Goal: Task Accomplishment & Management: Manage account settings

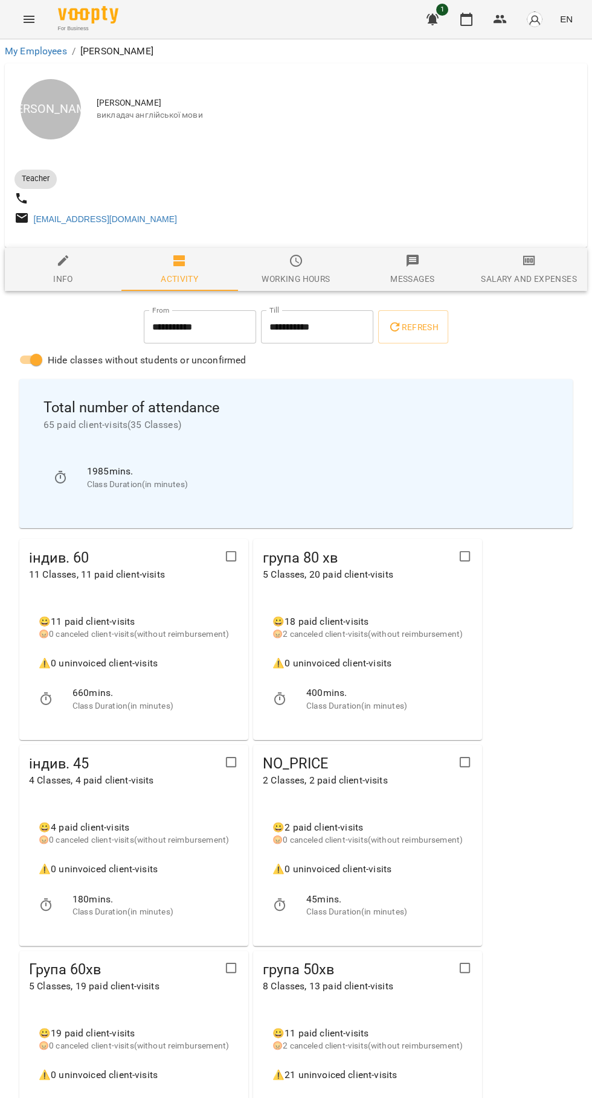
click at [470, 17] on icon "button" at bounding box center [466, 19] width 14 height 14
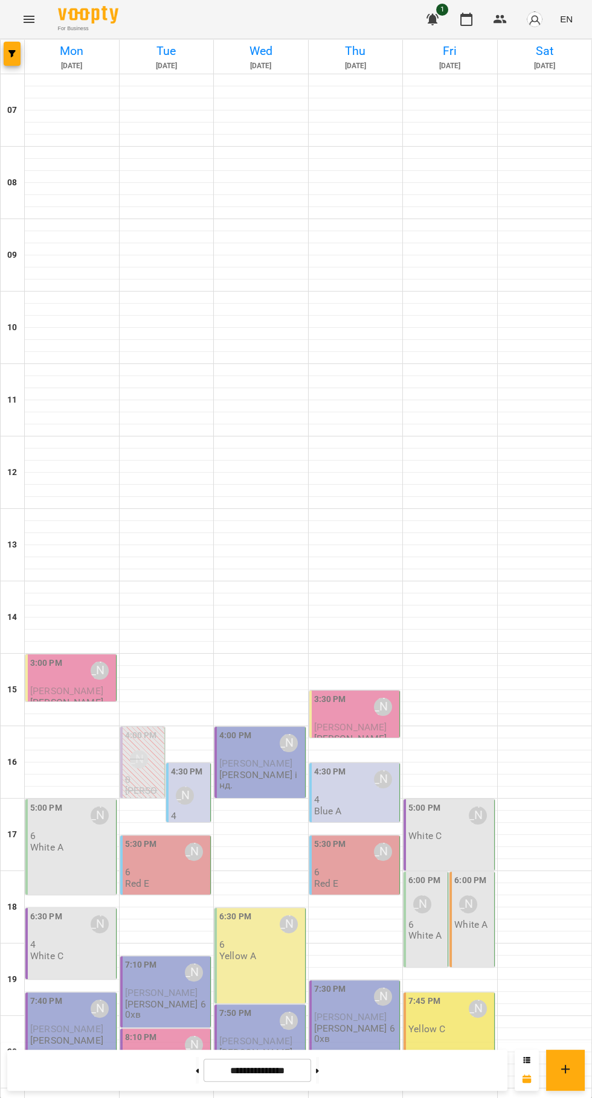
scroll to position [117, 0]
click at [196, 1070] on icon at bounding box center [197, 1071] width 3 height 4
type input "**********"
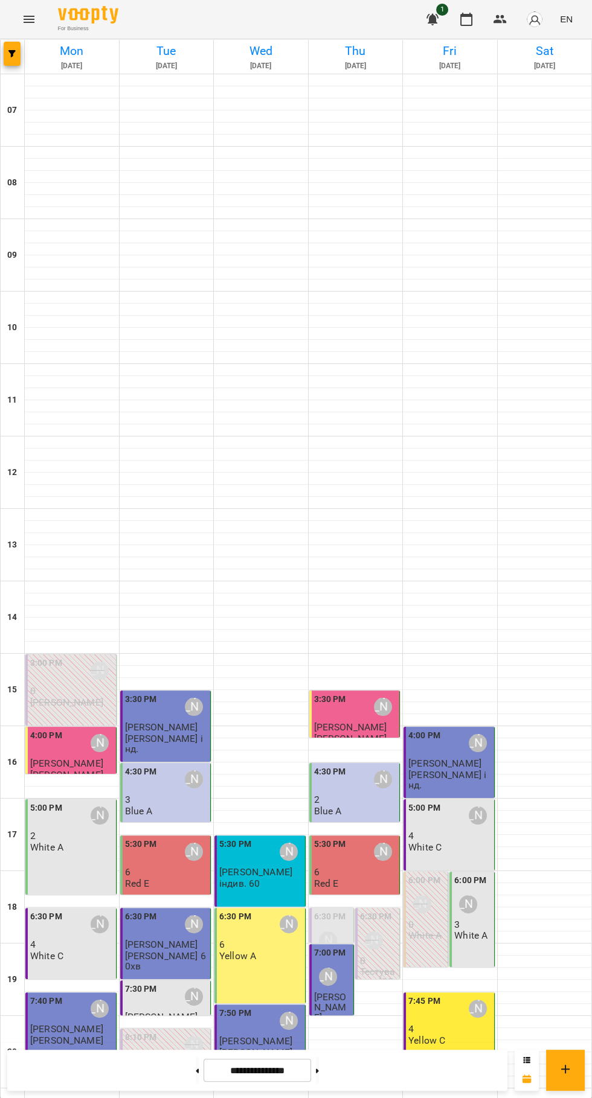
click at [465, 995] on div "[PERSON_NAME]" at bounding box center [478, 1009] width 28 height 28
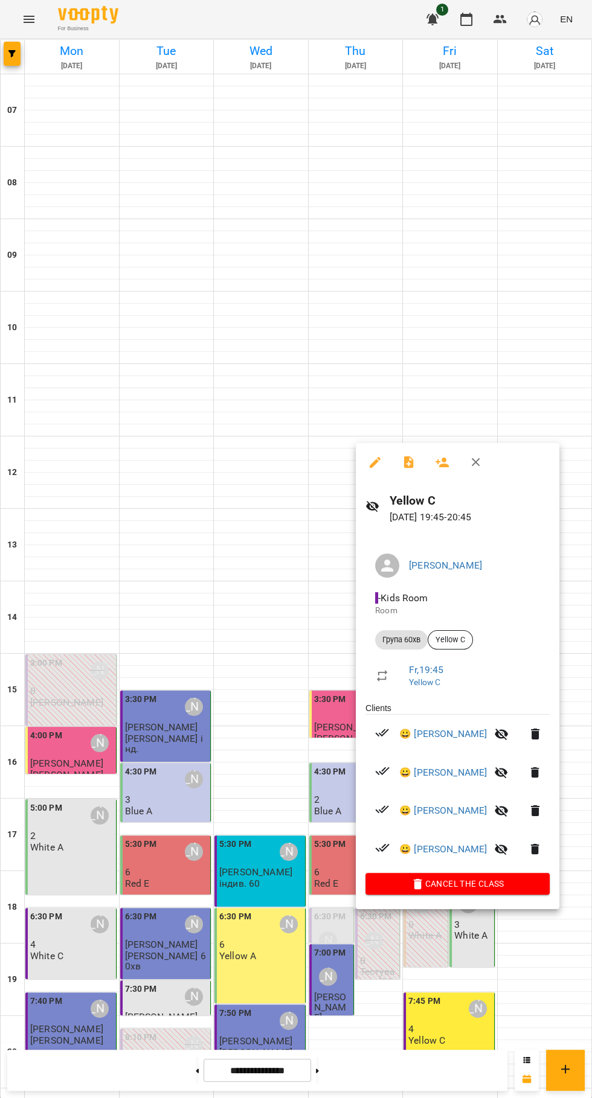
click at [408, 464] on icon "button" at bounding box center [409, 462] width 14 height 14
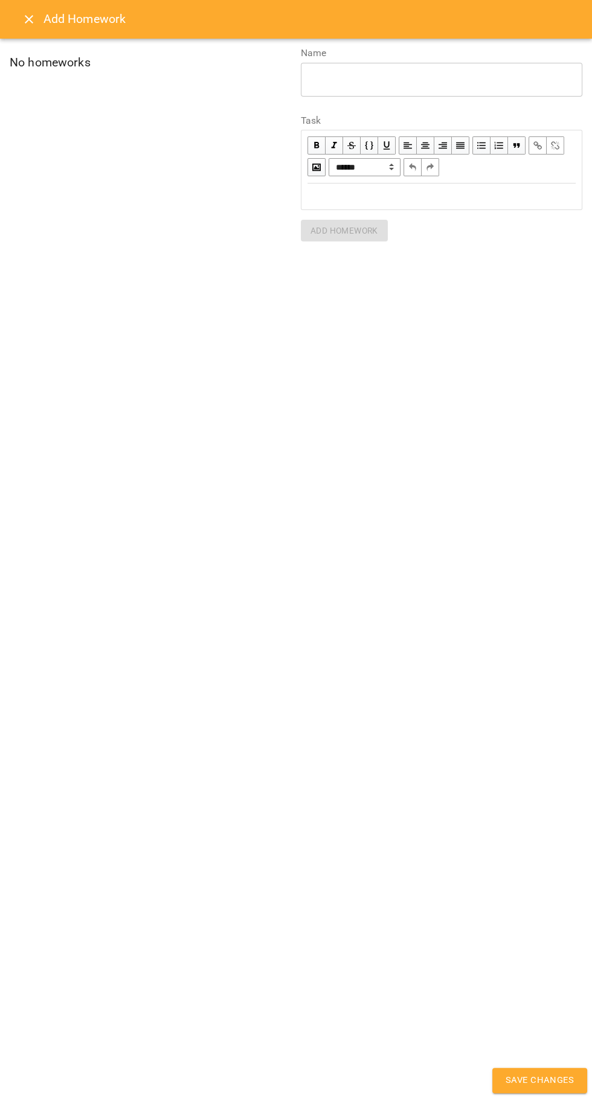
click at [382, 188] on div "Edit text" at bounding box center [441, 196] width 279 height 25
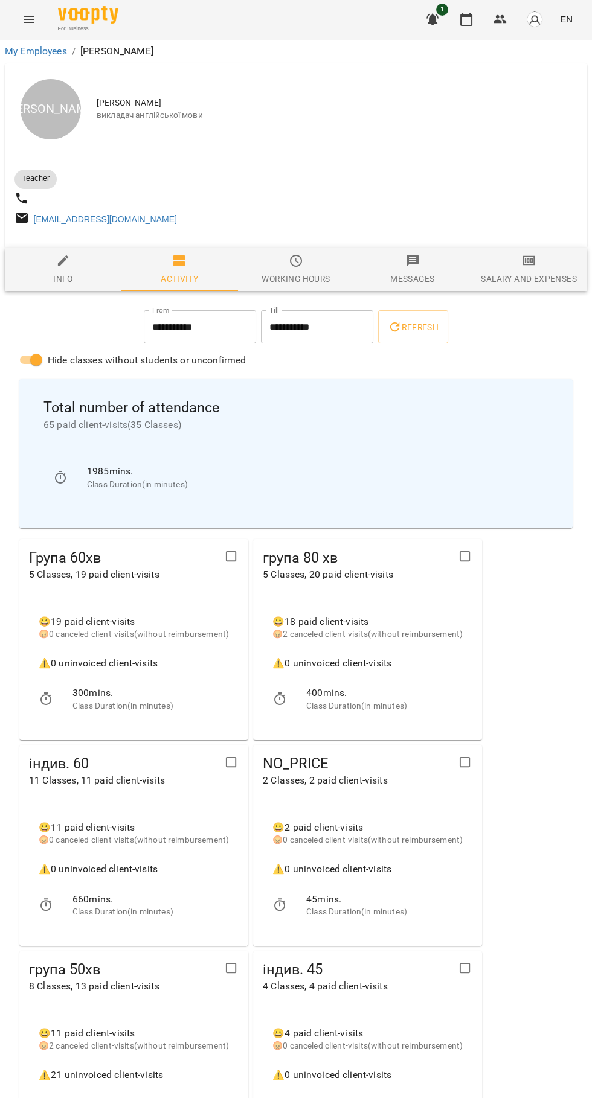
click at [465, 19] on icon "button" at bounding box center [466, 19] width 14 height 14
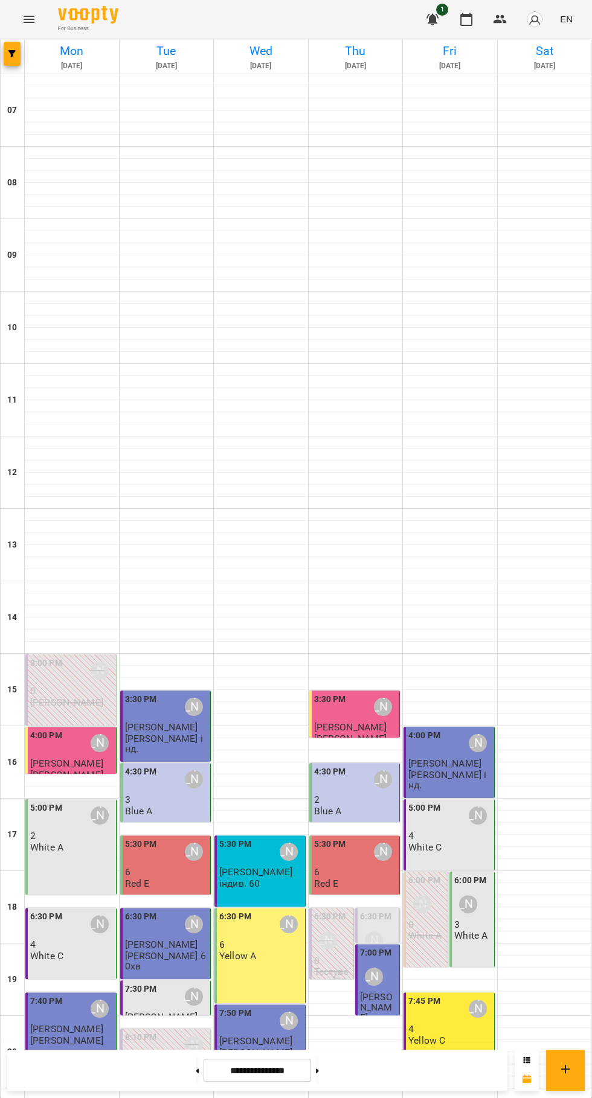
scroll to position [117, 0]
click at [464, 1024] on p "4" at bounding box center [449, 1029] width 83 height 10
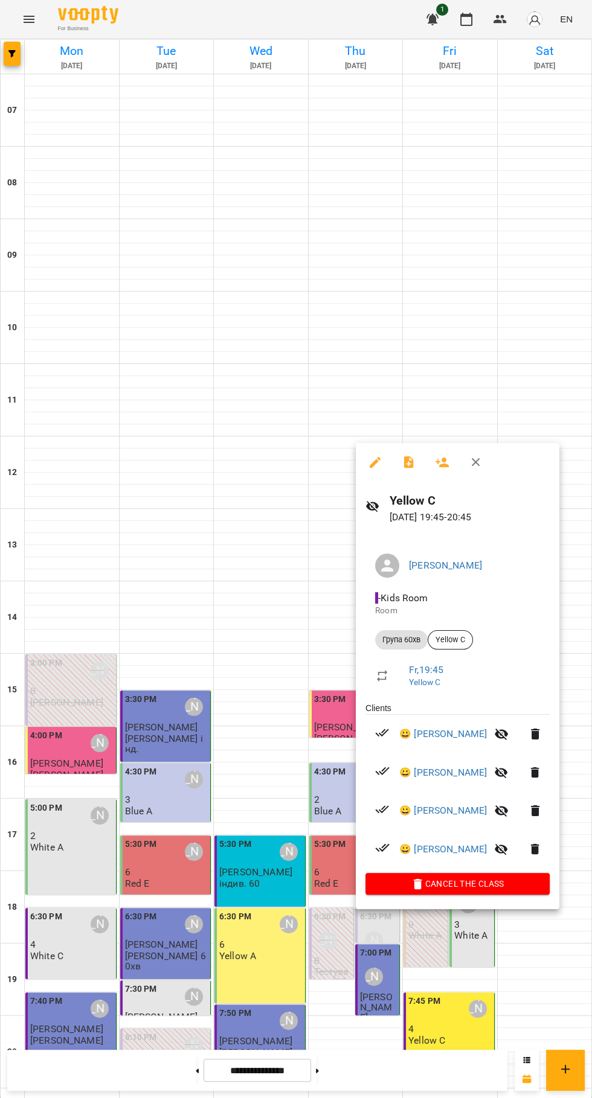
click at [403, 458] on icon "button" at bounding box center [409, 462] width 14 height 14
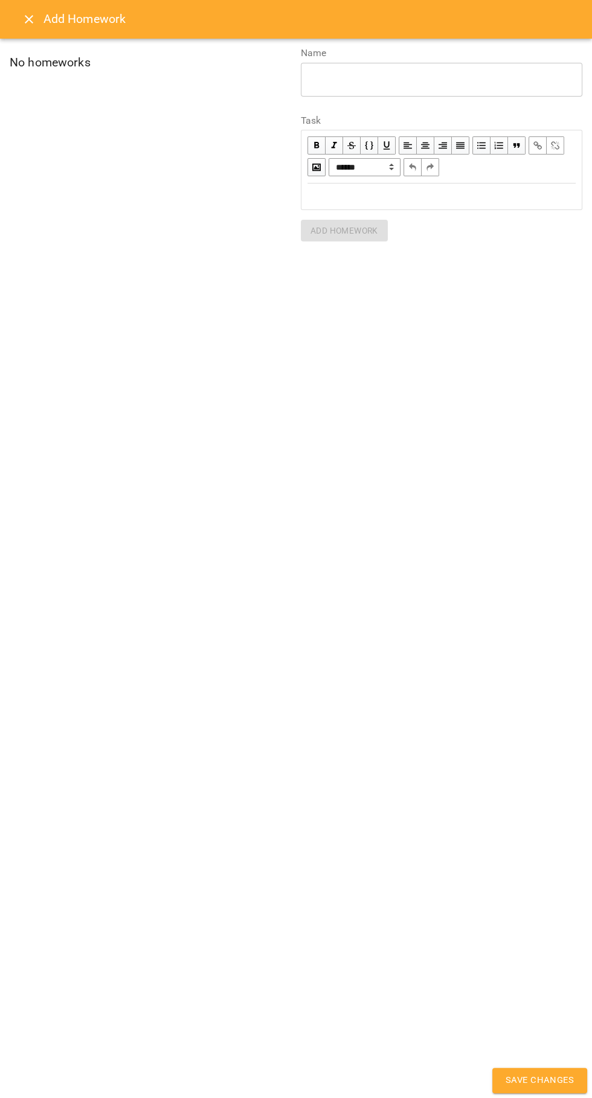
click at [27, 30] on button "Close" at bounding box center [28, 19] width 29 height 29
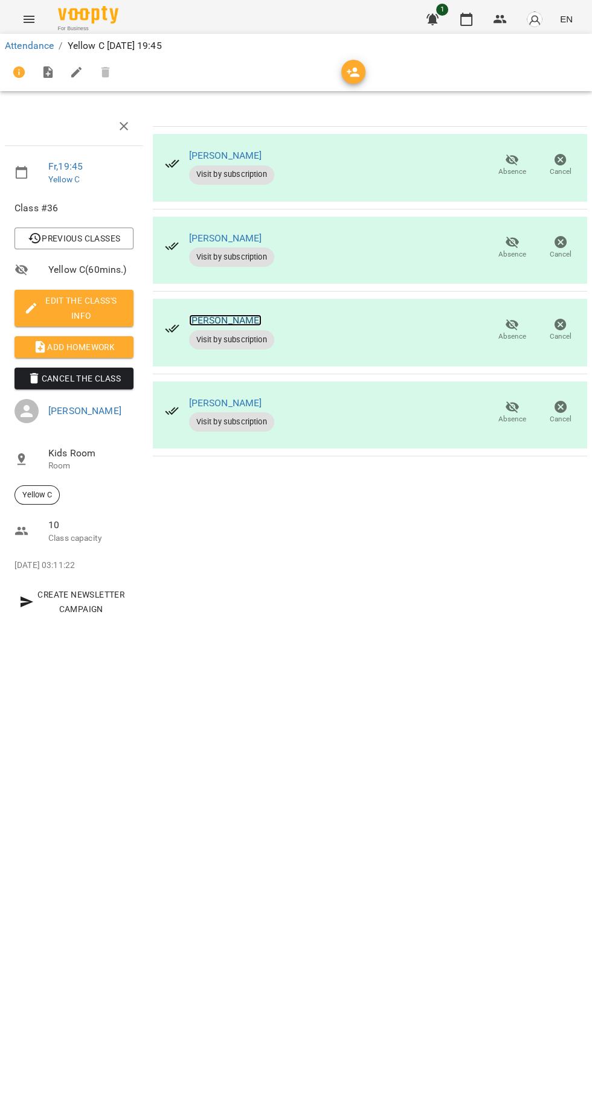
click at [222, 318] on link "[PERSON_NAME]" at bounding box center [225, 320] width 73 height 11
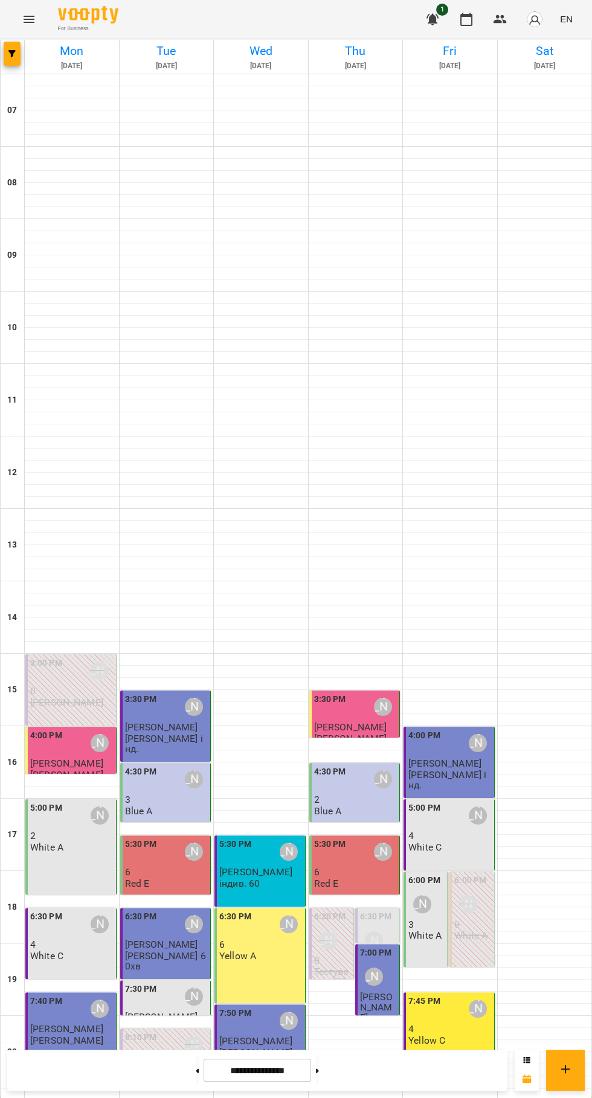
scroll to position [117, 0]
click at [449, 1024] on p "4" at bounding box center [449, 1029] width 83 height 10
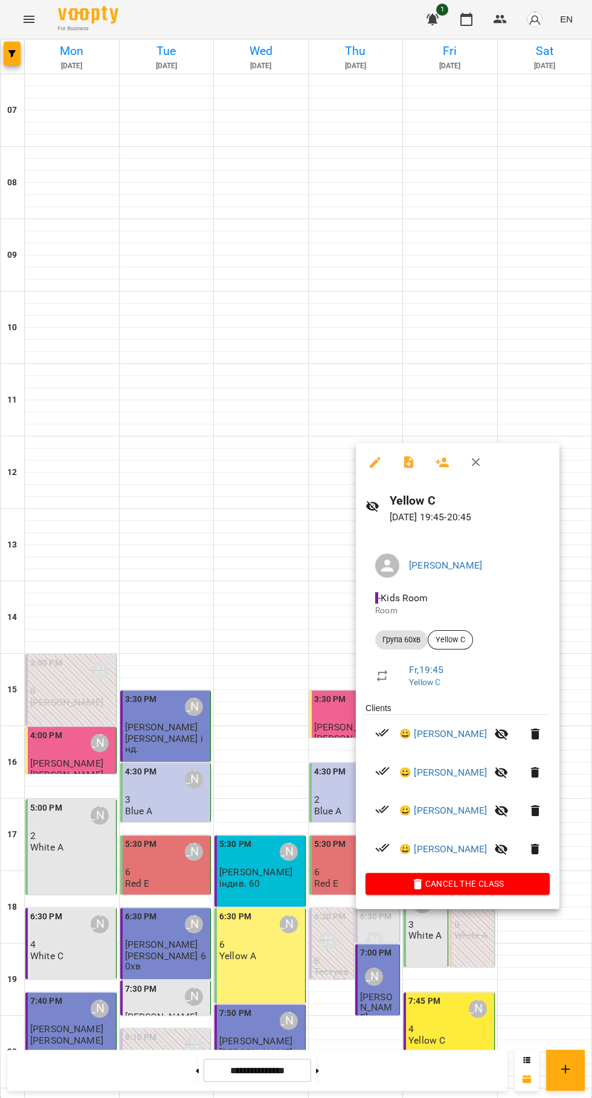
click at [408, 463] on icon "button" at bounding box center [408, 462] width 10 height 12
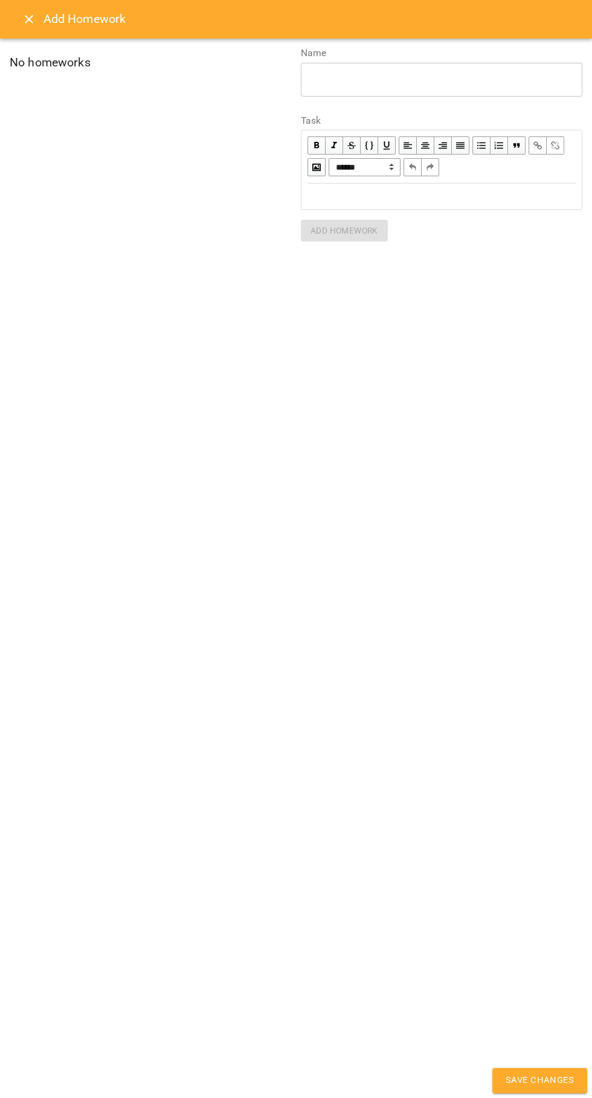
click at [312, 203] on div "Edit text" at bounding box center [441, 196] width 279 height 25
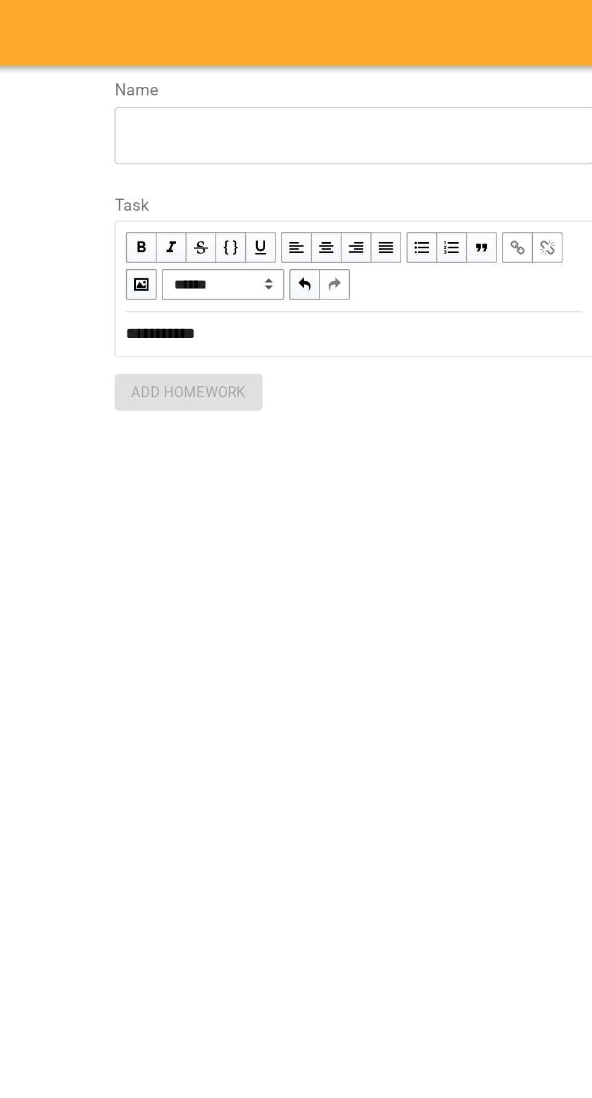
click at [334, 93] on div "* ​" at bounding box center [441, 80] width 281 height 34
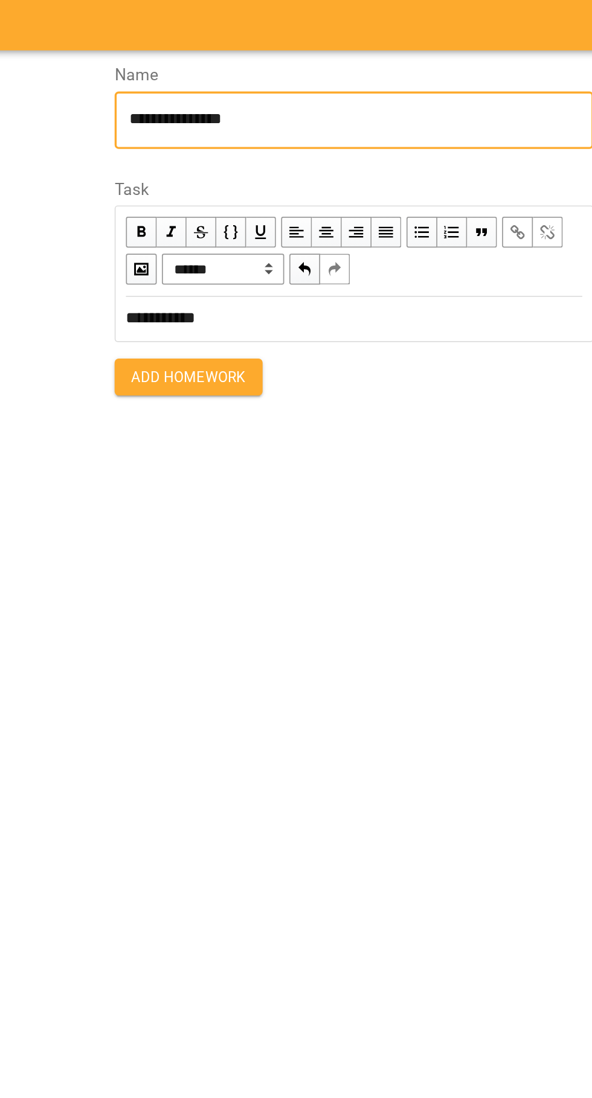
type textarea "**********"
click at [389, 194] on div "**********" at bounding box center [441, 197] width 268 height 14
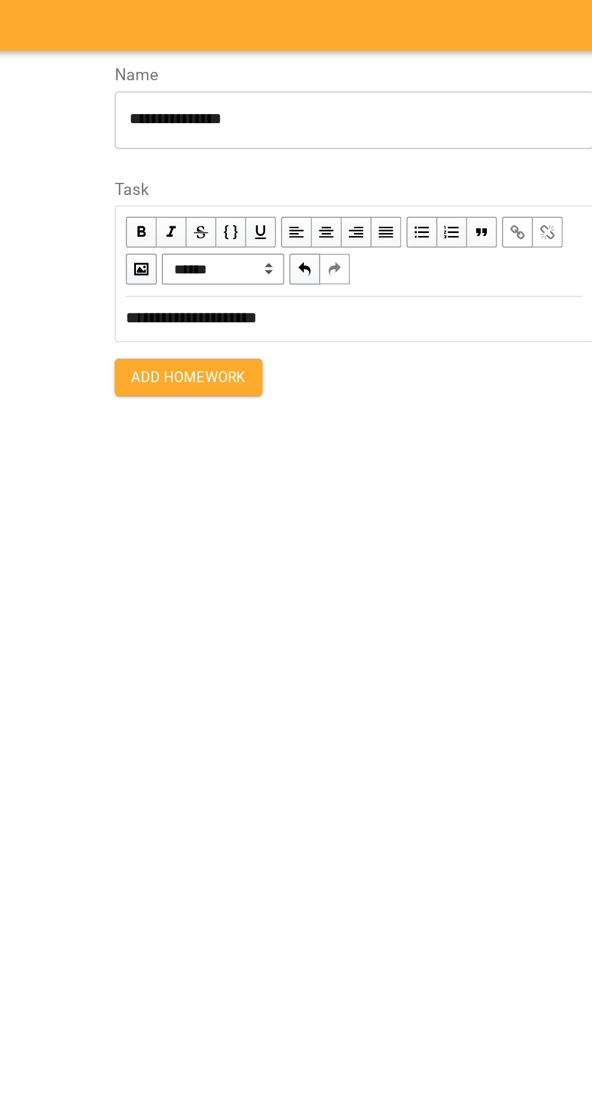
click at [344, 251] on div "**********" at bounding box center [296, 549] width 592 height 1098
click at [333, 232] on span "Add Homework" at bounding box center [344, 230] width 68 height 14
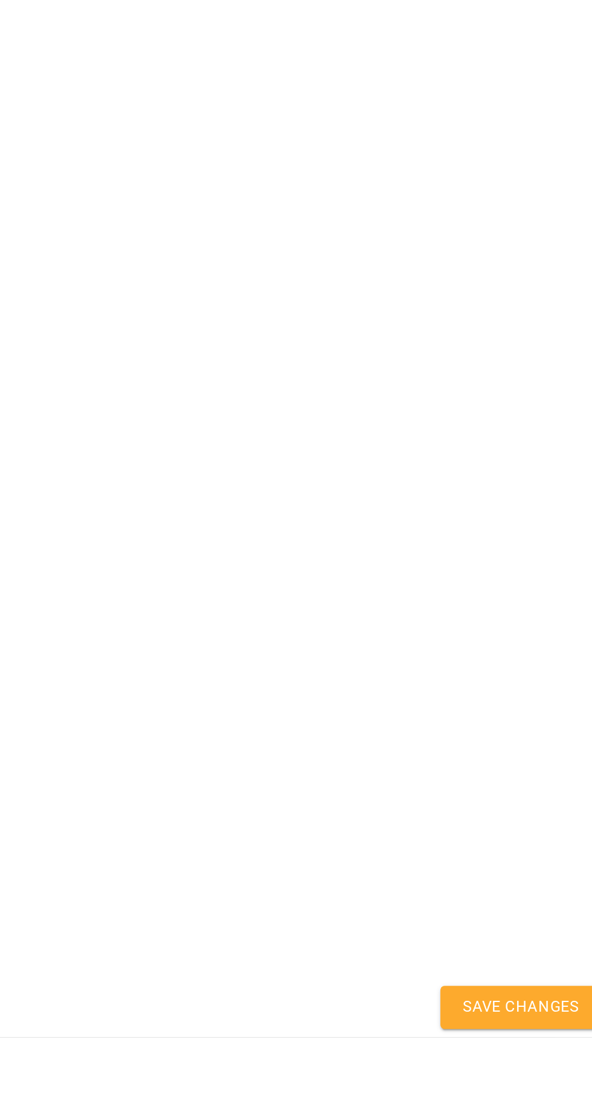
click at [546, 1093] on button "Save Changes" at bounding box center [539, 1080] width 95 height 25
